Goal: Use online tool/utility: Utilize a website feature to perform a specific function

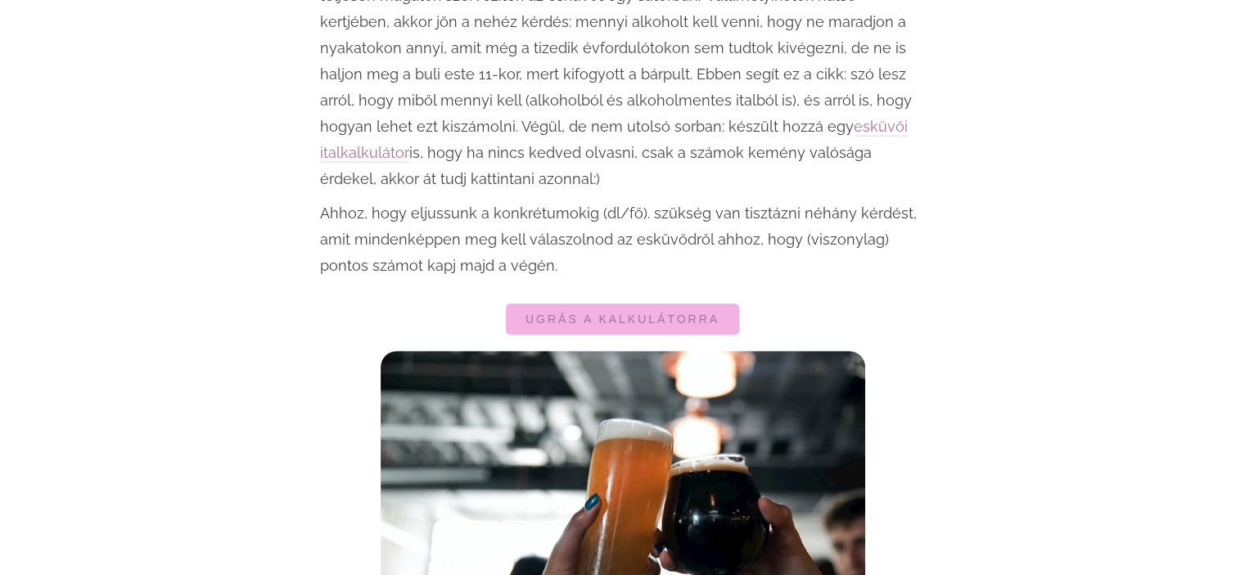
scroll to position [1228, 0]
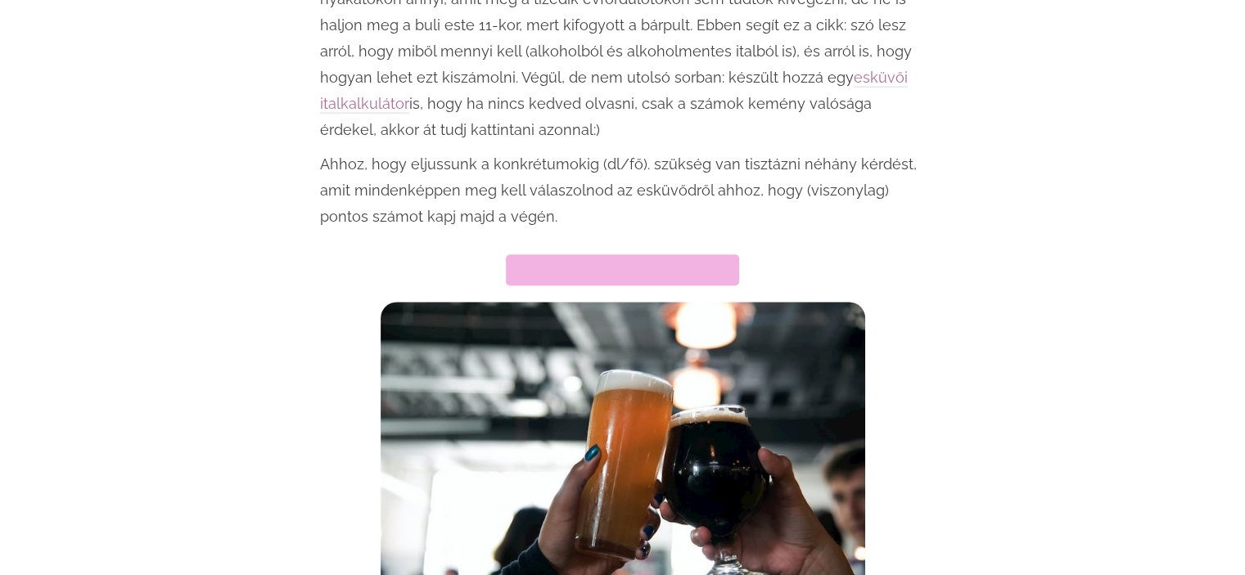
click at [549, 264] on span "Ugrás a kalkulátorra" at bounding box center [623, 269] width 194 height 11
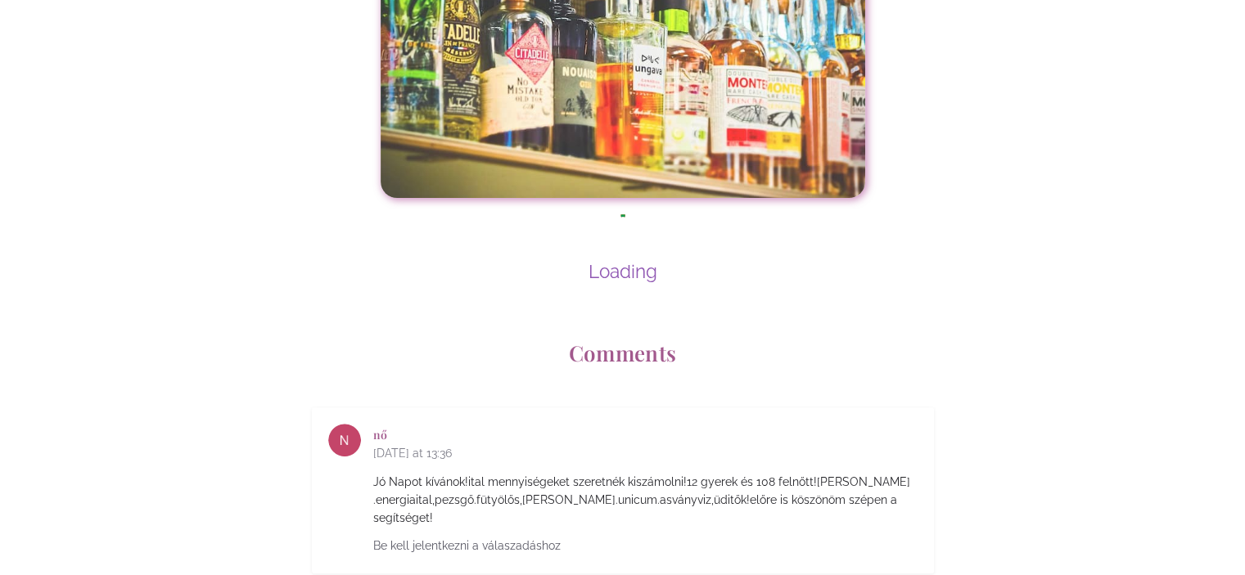
scroll to position [6466, 0]
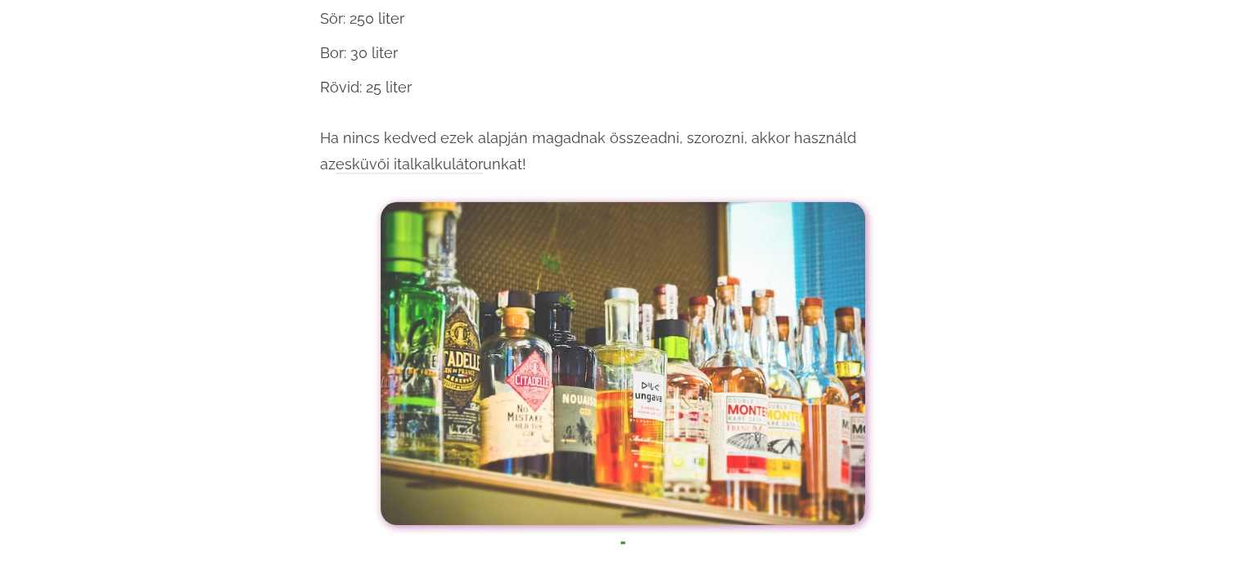
click at [483, 156] on link "esküvői italkalkulátor" at bounding box center [409, 165] width 147 height 19
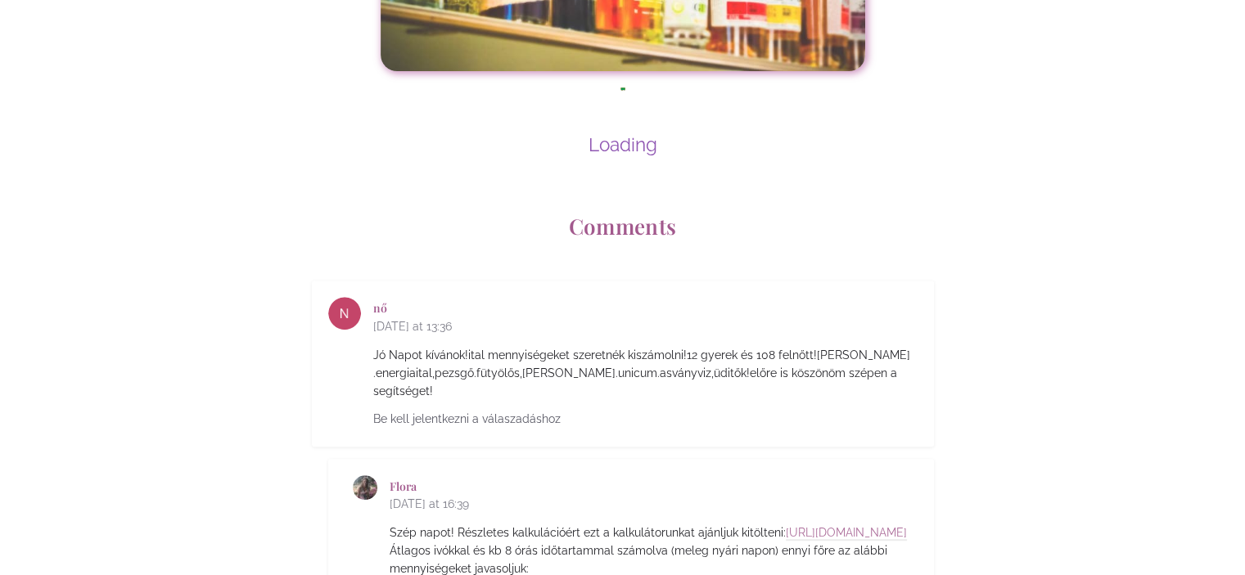
scroll to position [6928, 0]
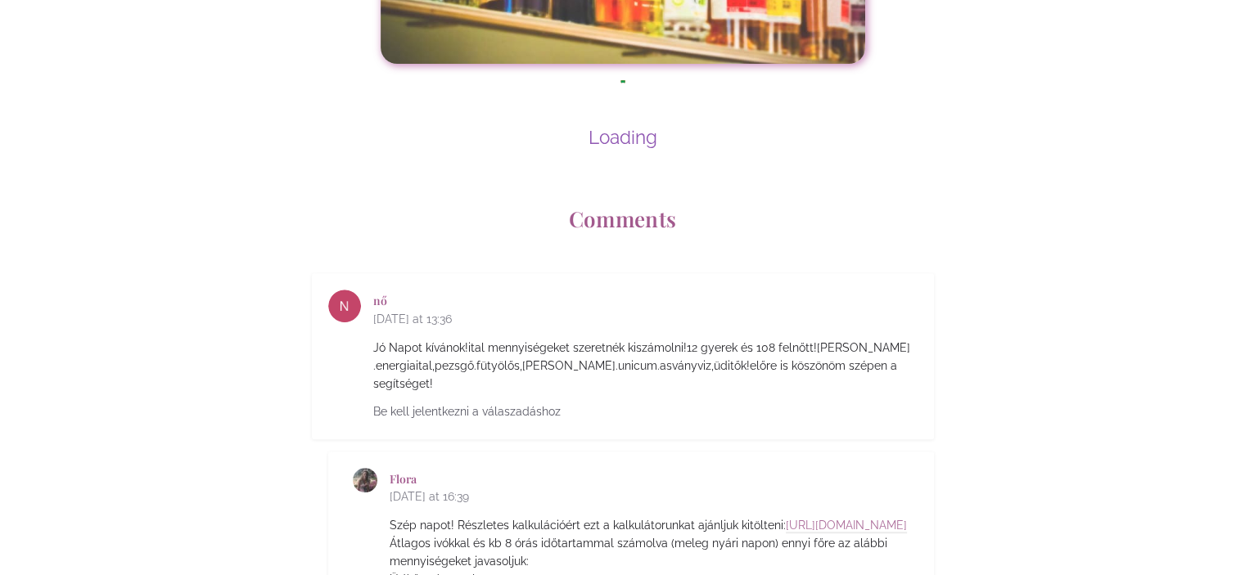
click at [626, 127] on div "Loading" at bounding box center [623, 138] width 606 height 22
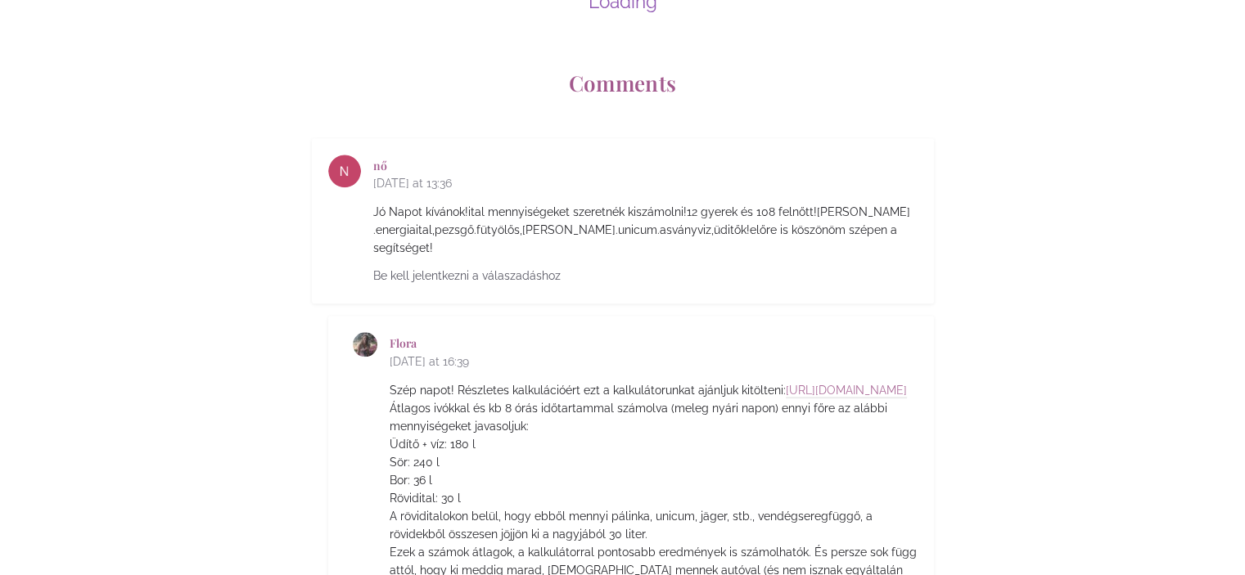
scroll to position [7867, 0]
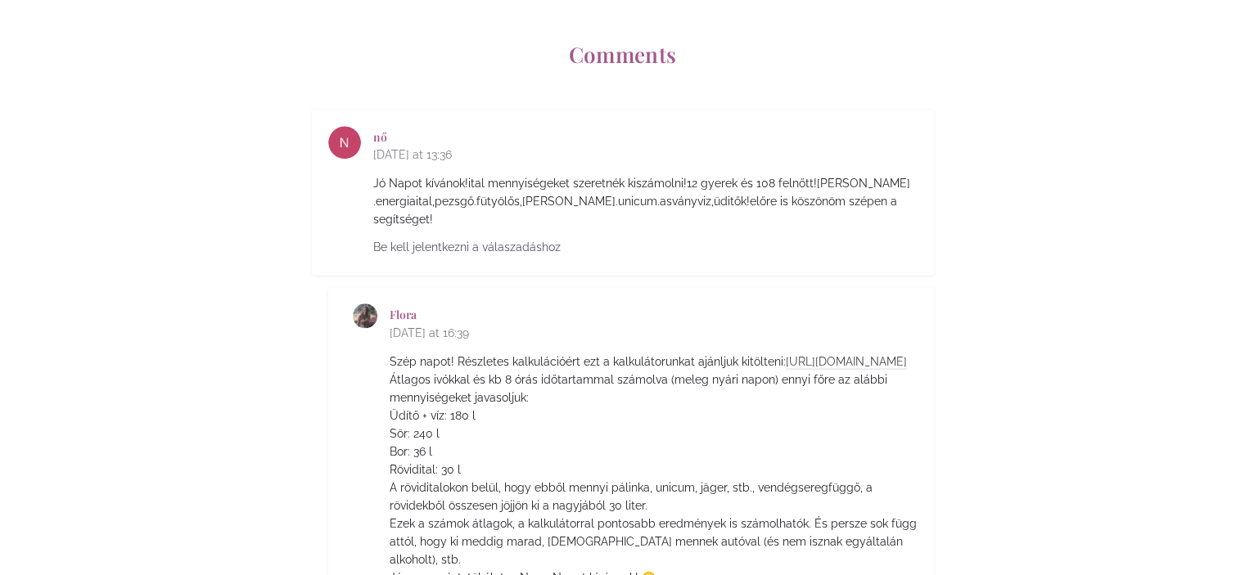
click at [786, 355] on link "[URL][DOMAIN_NAME]" at bounding box center [846, 362] width 121 height 15
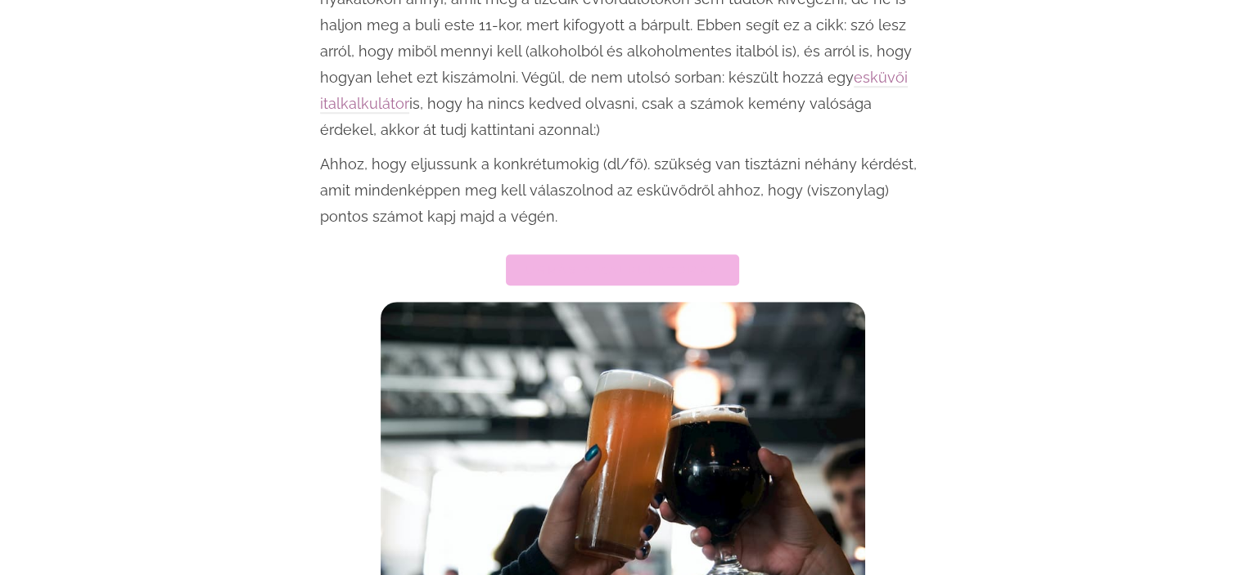
click at [539, 264] on span "Ugrás a kalkulátorra" at bounding box center [623, 269] width 194 height 11
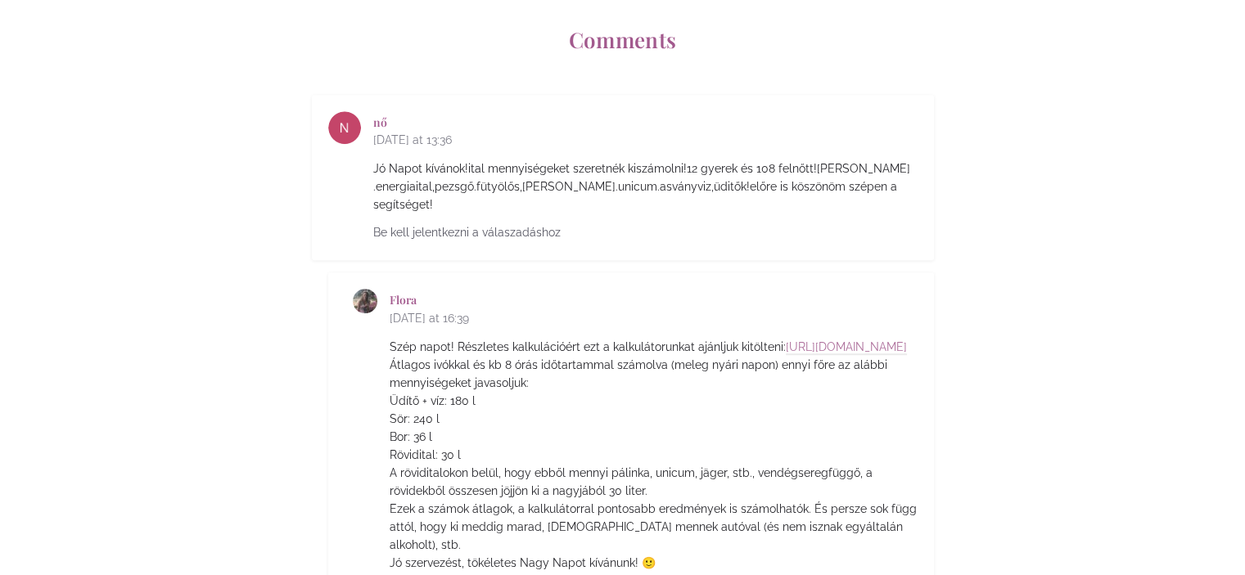
scroll to position [7296, 0]
